Goal: Book appointment/travel/reservation

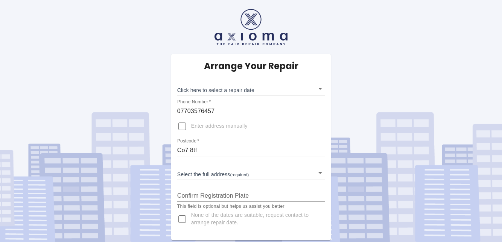
click at [318, 93] on body "Arrange Your Repair Click here to select a repair date ​ Phone Number   * 07703…" at bounding box center [251, 121] width 502 height 242
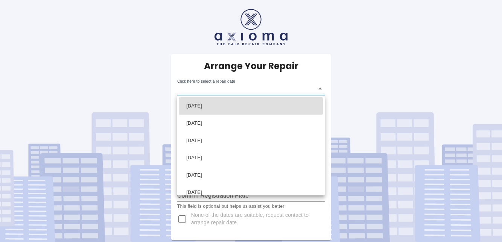
click at [239, 106] on li "[DATE]" at bounding box center [251, 106] width 144 height 17
type input "[DATE]T00:00:00.000Z"
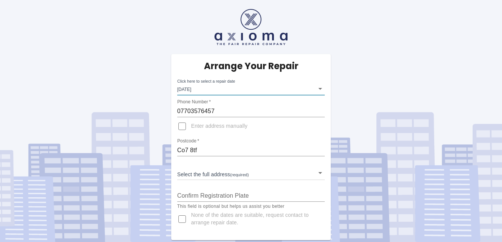
click at [319, 173] on body "Arrange Your Repair Click here to select a repair date [DATE] [DATE]T00:00:00.0…" at bounding box center [251, 121] width 502 height 242
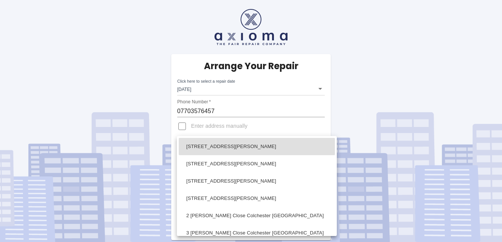
click at [213, 183] on li "[STREET_ADDRESS][PERSON_NAME]" at bounding box center [257, 181] width 156 height 17
type input "[STREET_ADDRESS][PERSON_NAME]"
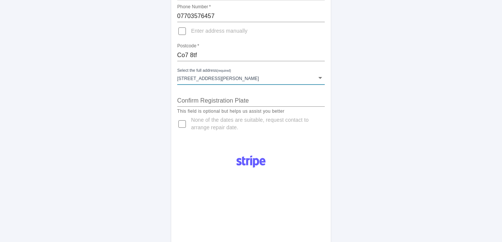
scroll to position [96, 0]
click at [245, 102] on input "Confirm Registration Plate" at bounding box center [251, 100] width 148 height 12
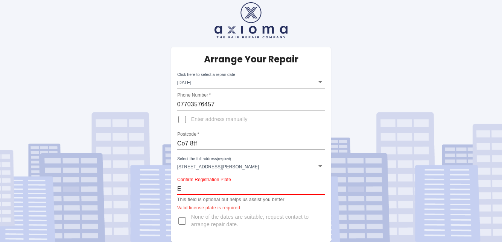
scroll to position [0, 0]
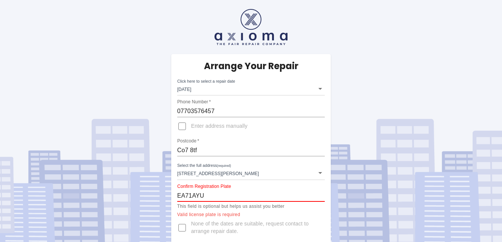
click at [214, 194] on input "EA71AYU" at bounding box center [251, 196] width 148 height 12
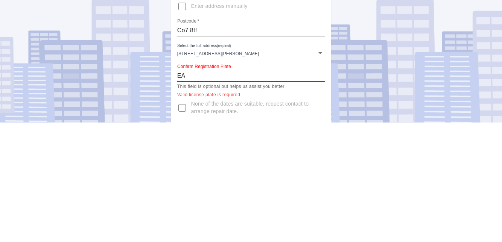
type input "E"
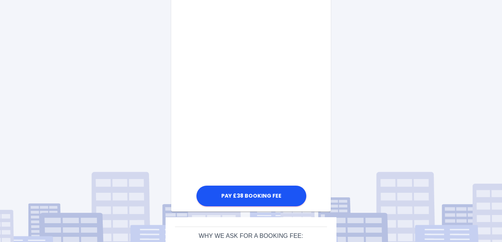
scroll to position [279, 0]
click at [501, 154] on div "Arrange Your Repair Click here to select a repair date [DATE] [DATE]T00:00:00.0…" at bounding box center [251, 11] width 514 height 581
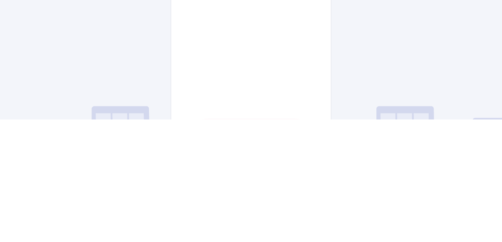
scroll to position [353, 0]
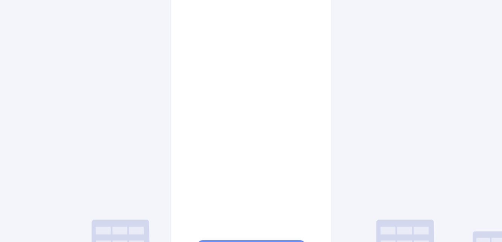
scroll to position [384, 0]
